Goal: Check status: Check status

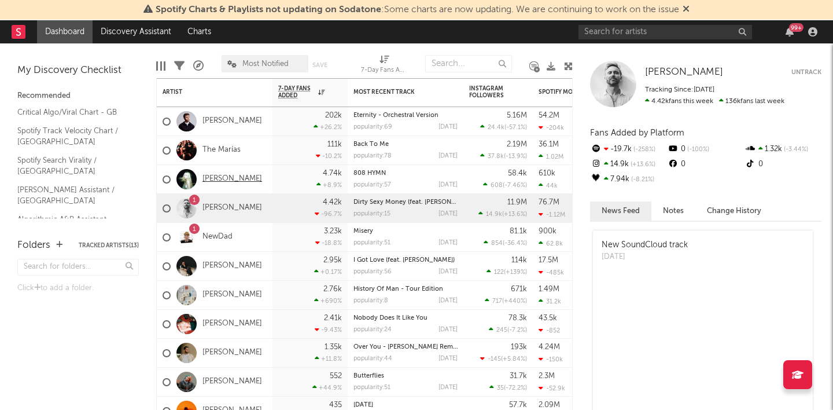
click at [222, 179] on link "[PERSON_NAME]" at bounding box center [233, 179] width 60 height 10
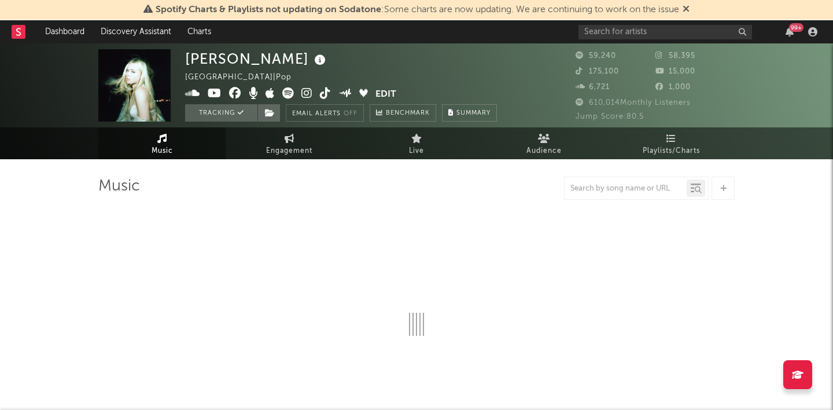
select select "6m"
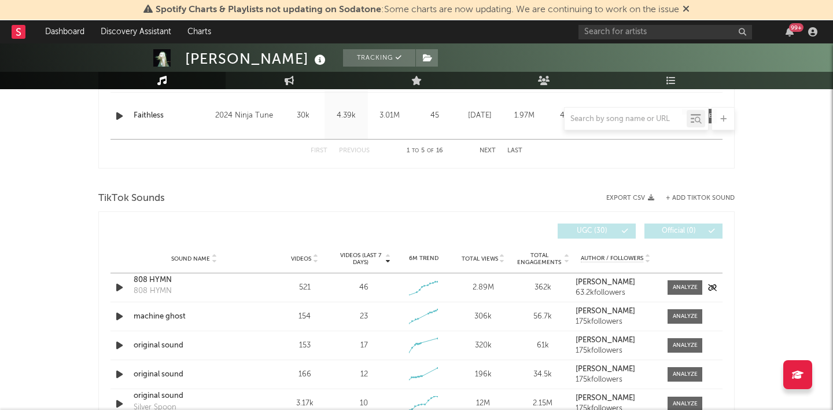
scroll to position [702, 0]
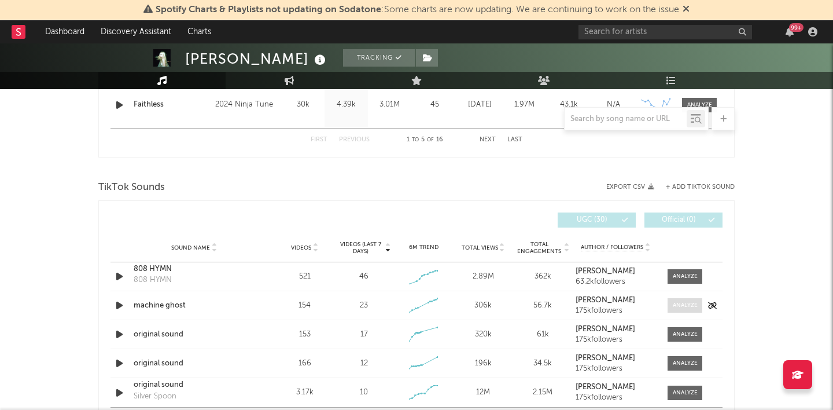
click at [686, 304] on div at bounding box center [685, 305] width 25 height 9
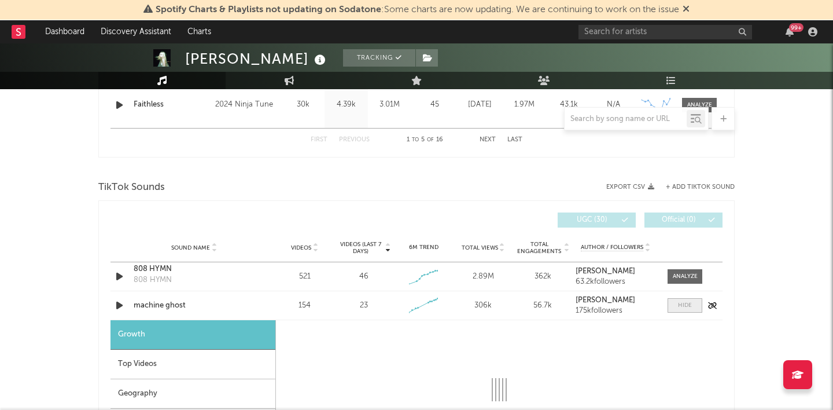
select select "1w"
